Goal: Check status: Check status

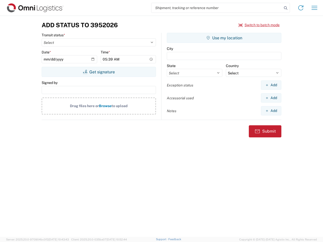
click at [217, 8] on input "search" at bounding box center [216, 8] width 131 height 10
click at [285, 8] on icon at bounding box center [285, 8] width 7 height 7
click at [301, 8] on icon at bounding box center [301, 8] width 8 height 8
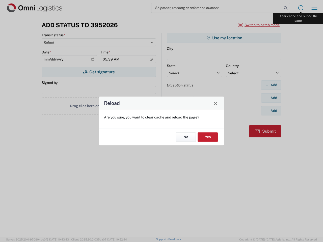
click at [314, 8] on div "Reload Are you sure, you want to clear cache and reload the page? No Yes" at bounding box center [161, 121] width 323 height 242
click at [259, 25] on div "Reload Are you sure, you want to clear cache and reload the page? No Yes" at bounding box center [161, 121] width 323 height 242
click at [99, 72] on div "Reload Are you sure, you want to clear cache and reload the page? No Yes" at bounding box center [161, 121] width 323 height 242
click at [224, 38] on div "Reload Are you sure, you want to clear cache and reload the page? No Yes" at bounding box center [161, 121] width 323 height 242
click at [271, 85] on div "Reload Are you sure, you want to clear cache and reload the page? No Yes" at bounding box center [161, 121] width 323 height 242
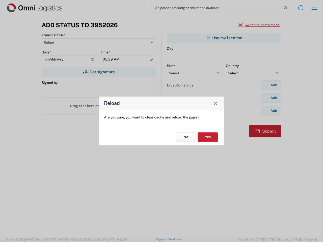
click at [271, 98] on div "Reload Are you sure, you want to clear cache and reload the page? No Yes" at bounding box center [161, 121] width 323 height 242
click at [271, 111] on div "Reload Are you sure, you want to clear cache and reload the page? No Yes" at bounding box center [161, 121] width 323 height 242
